Goal: Communication & Community: Ask a question

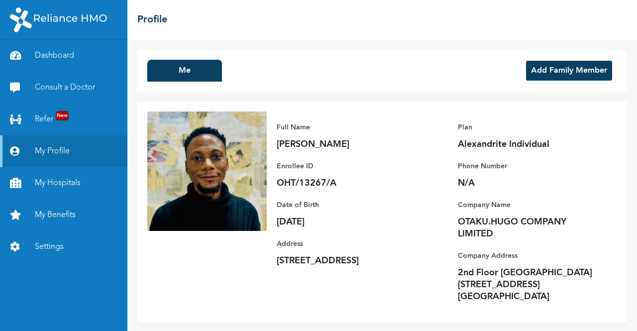
click at [562, 61] on button "Add Family Member" at bounding box center [569, 71] width 86 height 20
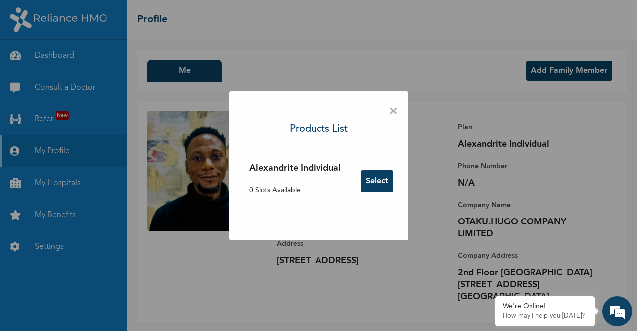
drag, startPoint x: 374, startPoint y: 129, endPoint x: 467, endPoint y: 202, distance: 118.6
click at [388, 122] on span "×" at bounding box center [392, 111] width 9 height 21
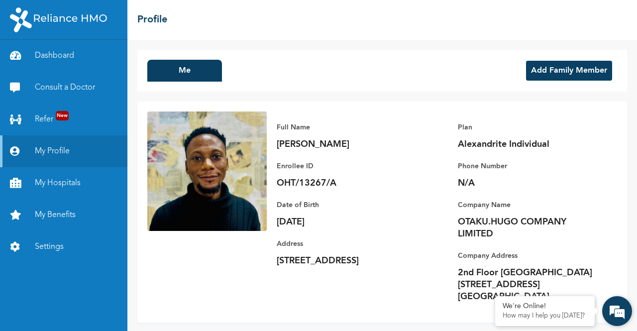
click at [612, 311] on em at bounding box center [616, 310] width 27 height 27
click at [612, 312] on em at bounding box center [616, 310] width 27 height 27
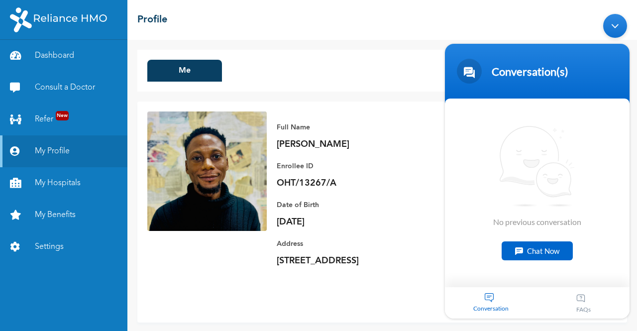
click at [545, 256] on div "Chat Now" at bounding box center [536, 250] width 71 height 19
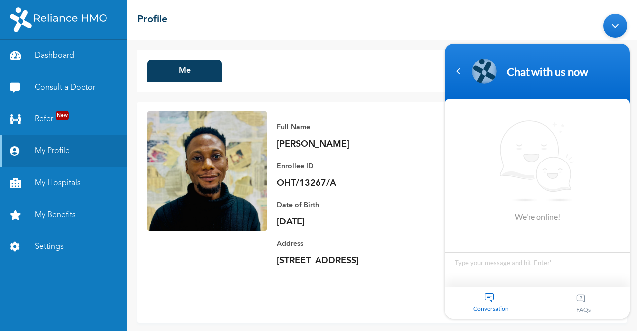
click at [529, 268] on textarea "Type your message and hit 'Enter'" at bounding box center [537, 269] width 185 height 35
type textarea "Hello Good Morning"
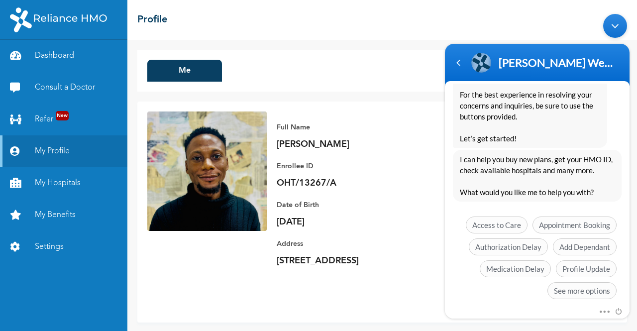
scroll to position [231, 0]
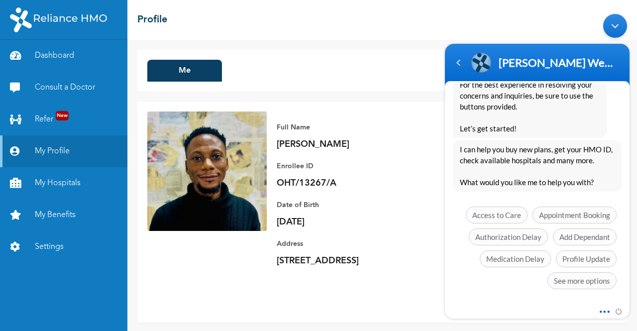
click at [601, 309] on span at bounding box center [601, 309] width 7 height 9
click at [483, 288] on div "Access to Care Appointment Booking Authorization Delay Add Dependant Medication…" at bounding box center [537, 250] width 169 height 88
click at [575, 281] on span "See more options" at bounding box center [581, 280] width 69 height 17
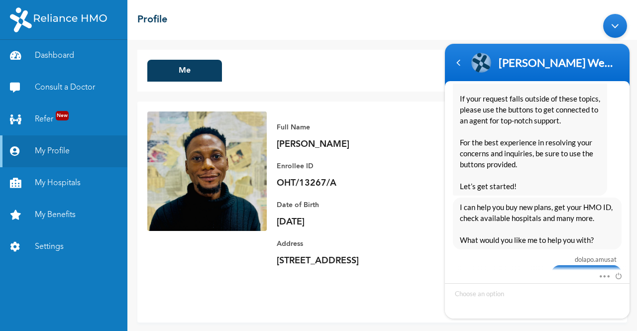
scroll to position [303, 0]
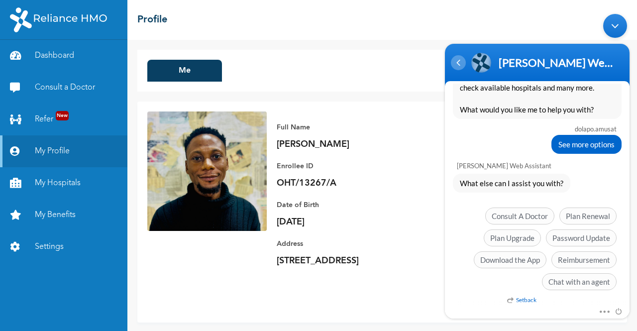
click at [459, 56] on div "Navigation go back" at bounding box center [458, 62] width 15 height 15
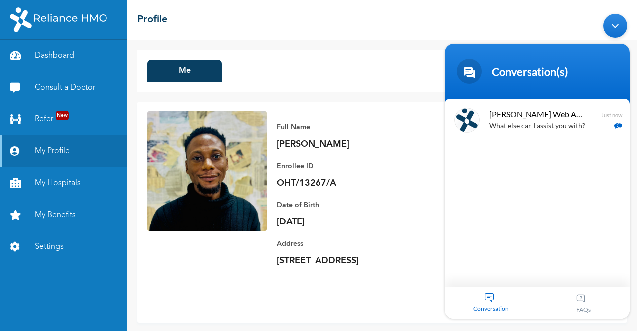
click at [622, 28] on div "Minimize live chat window" at bounding box center [615, 26] width 24 height 24
